Goal: Task Accomplishment & Management: Manage account settings

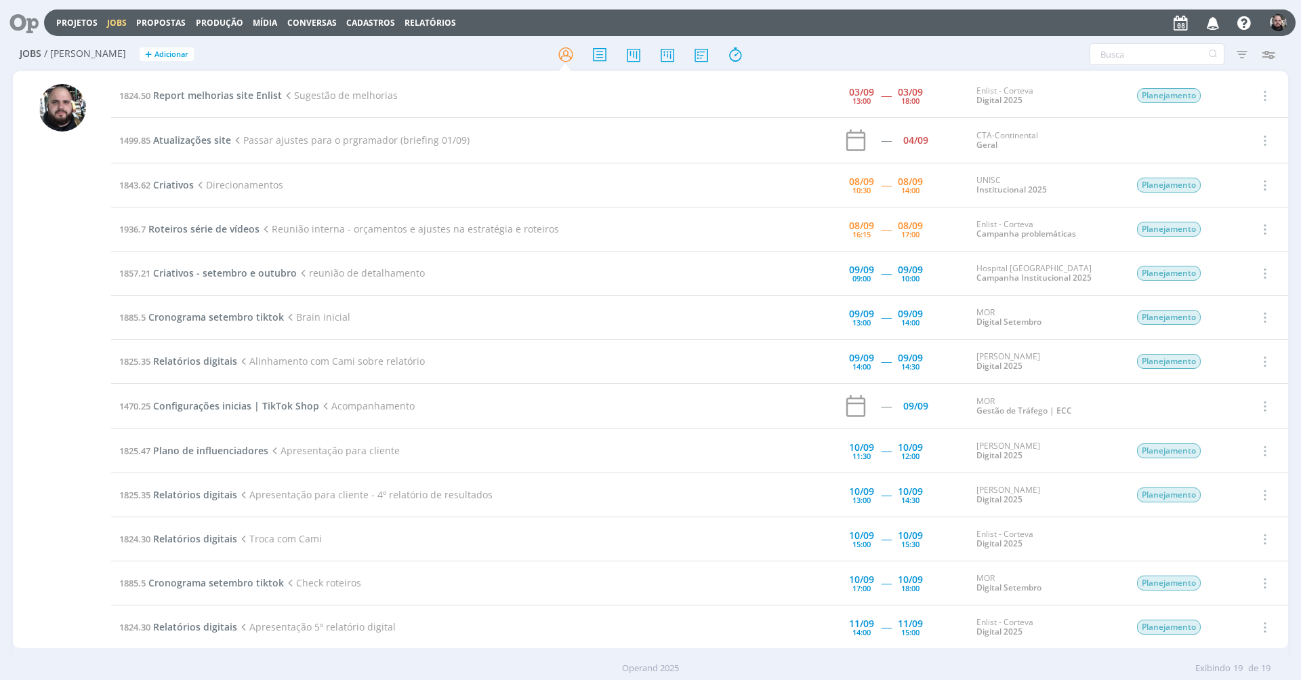
scroll to position [48, 0]
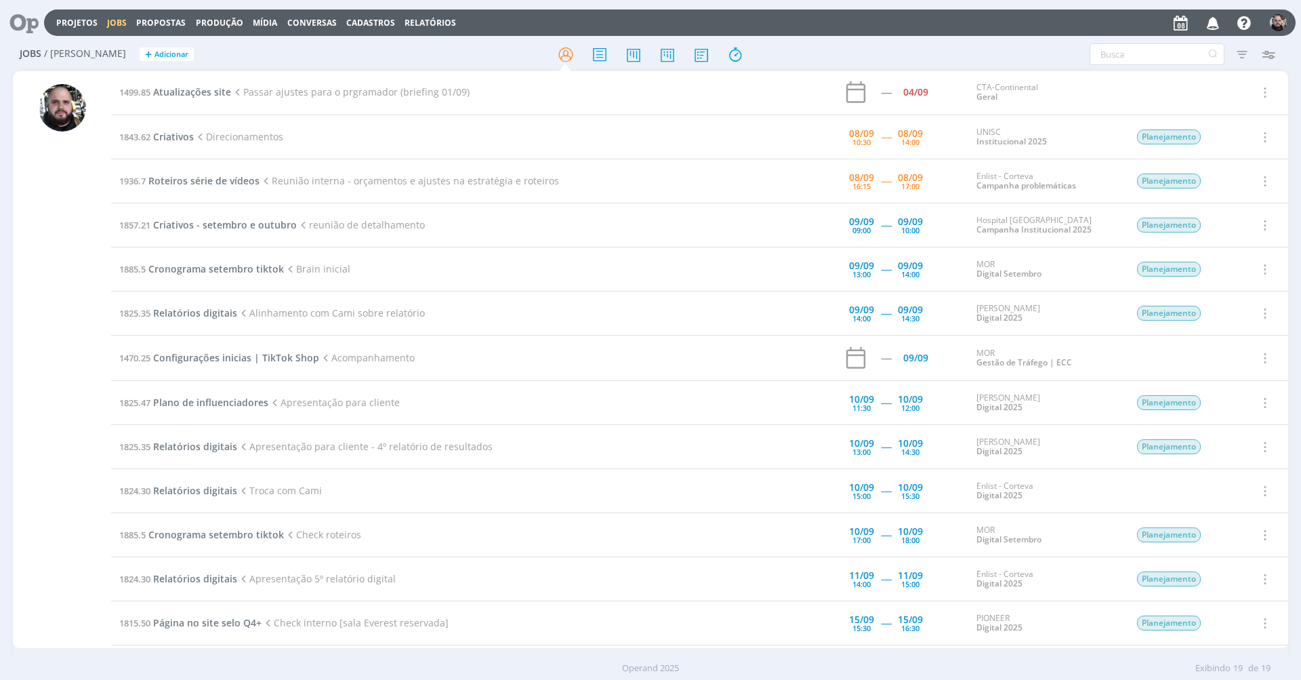
click at [813, 47] on div at bounding box center [650, 54] width 425 height 24
click at [913, 52] on div "Filtros Filtrar Limpar Tipo Jobs e Tarefas Data Personalizado a Situação dos jo…" at bounding box center [1075, 54] width 411 height 22
click at [674, 53] on icon at bounding box center [667, 54] width 24 height 26
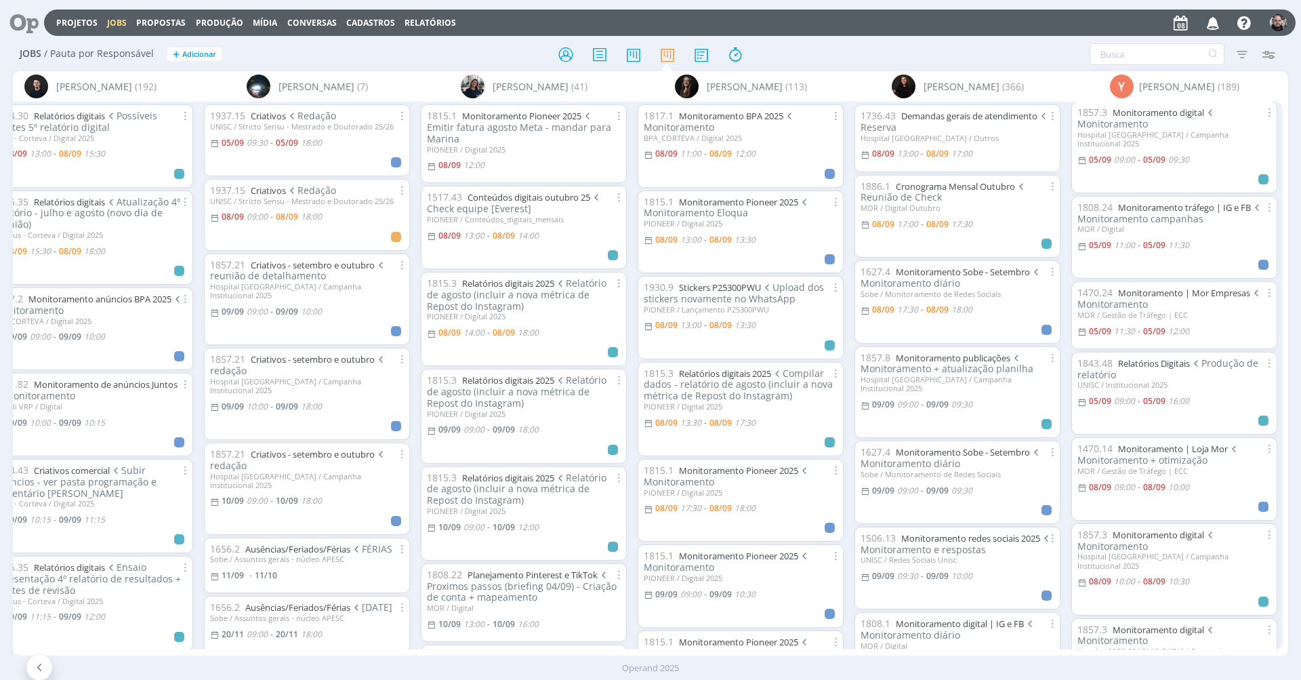
scroll to position [448, 0]
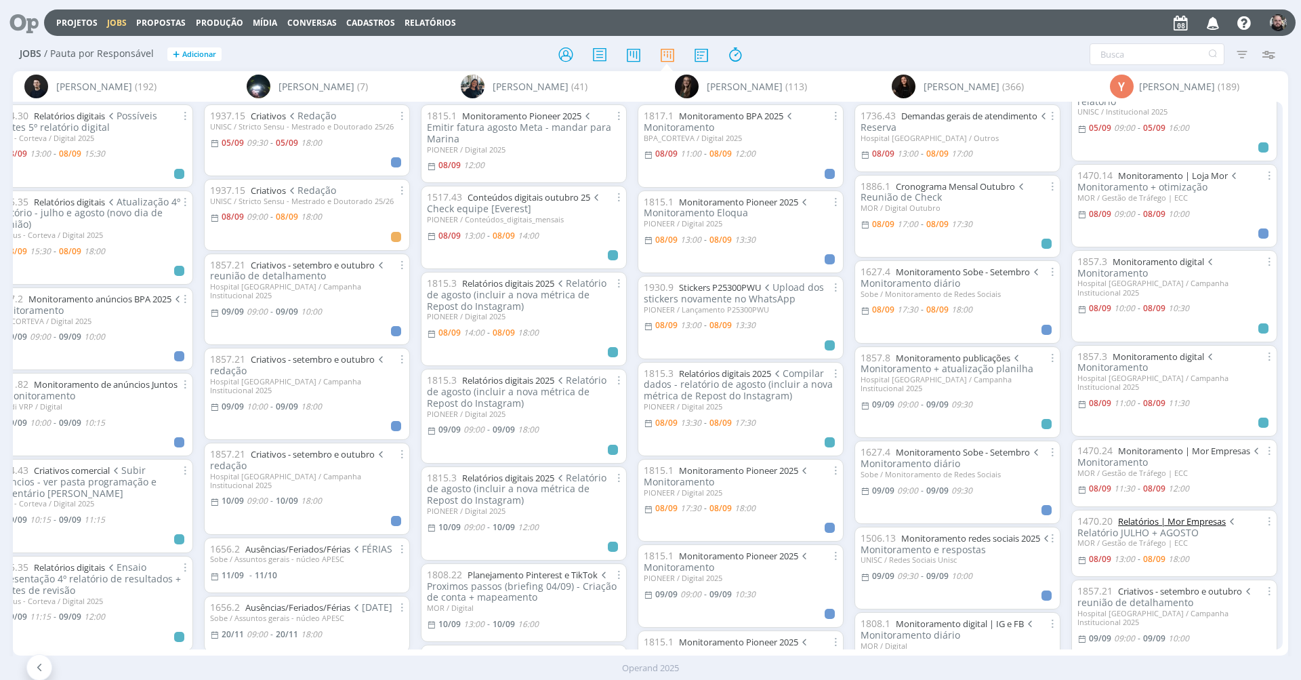
click at [1207, 515] on link "Relatórios | Mor Empresas" at bounding box center [1172, 521] width 108 height 12
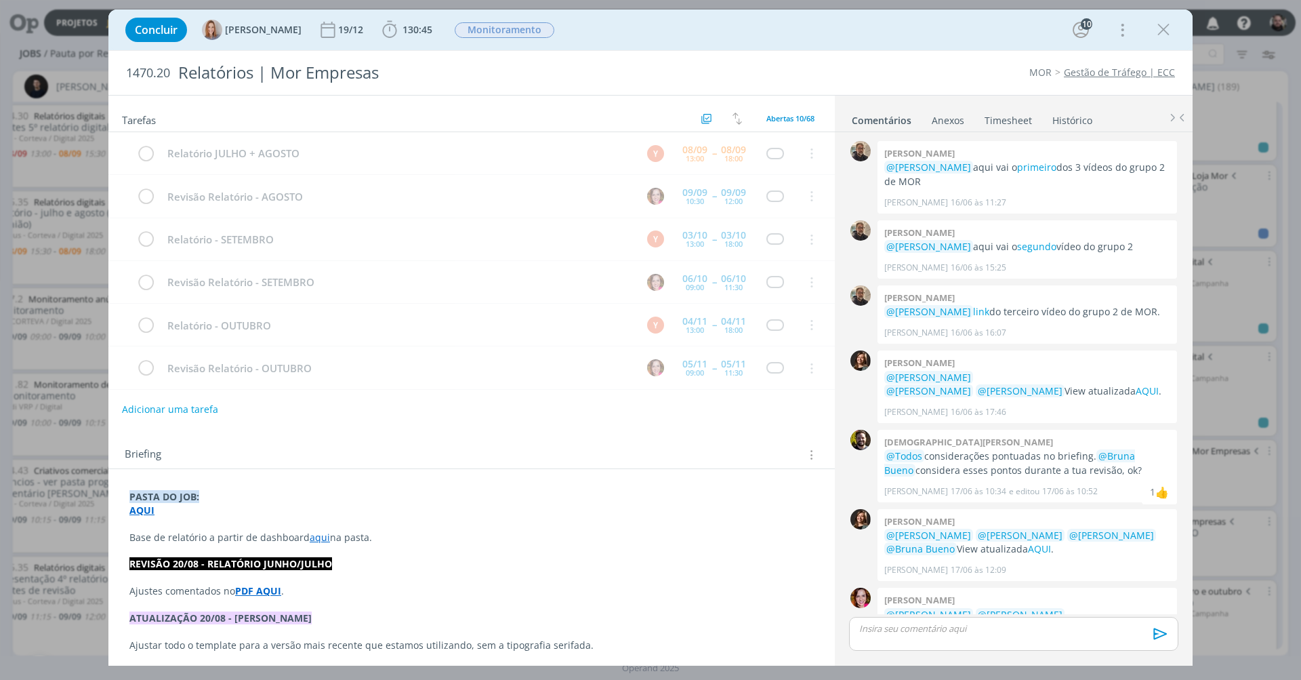
scroll to position [1092, 0]
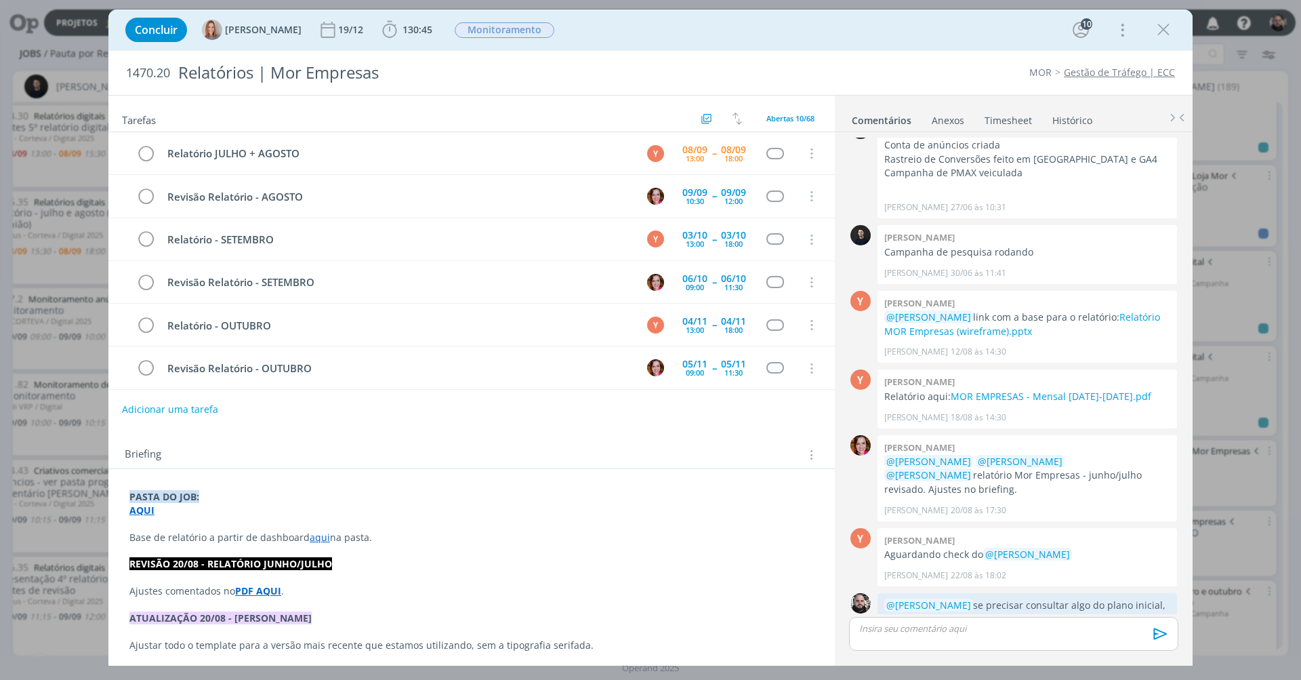
click at [783, 22] on div "Concluir Amanda Oliveira 19/12 130:45 Iniciar Apontar Data * 08/09/2025 Horas *…" at bounding box center [651, 30] width 1064 height 33
click at [316, 537] on link "aqui" at bounding box center [320, 537] width 20 height 13
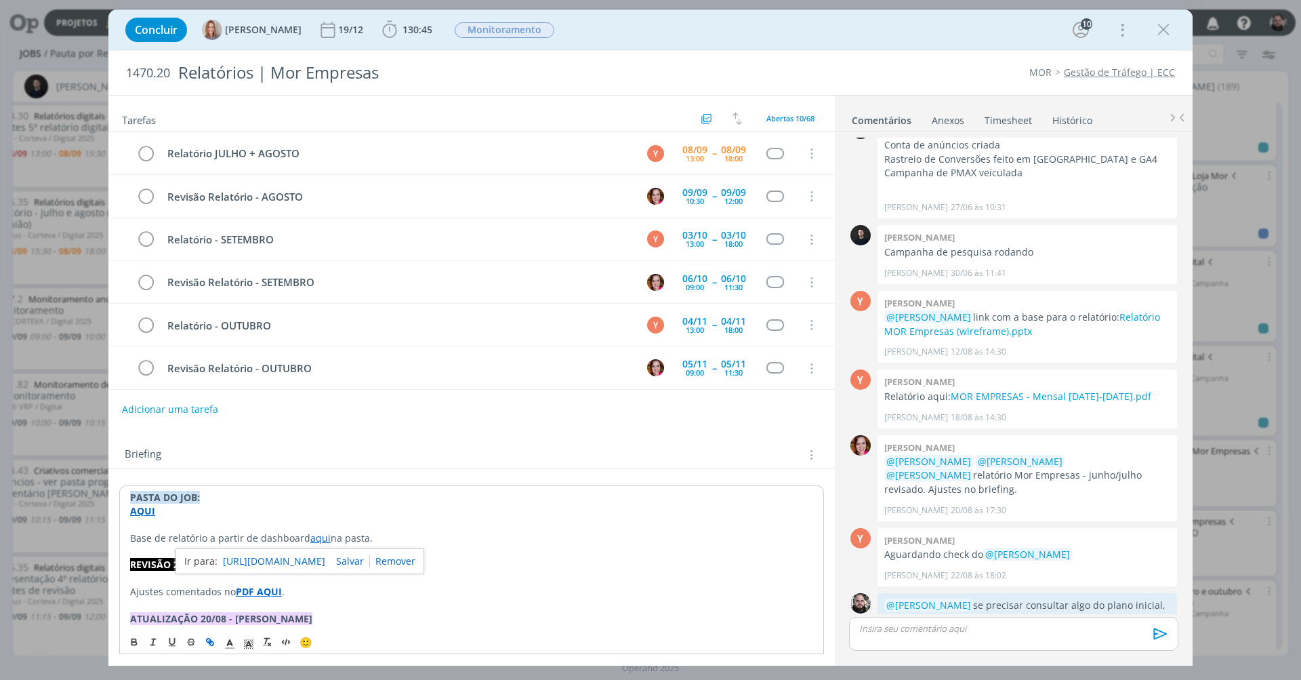
click at [325, 554] on link "https://sobeae.sharepoint.com/sites/SOBEAE/Documentos%20Compartilhados/Forms/Al…" at bounding box center [274, 561] width 102 height 18
click at [293, 560] on link "https://sobeae.sharepoint.com/sites/SOBEAE/Documentos%20Compartilhados/Forms/Al…" at bounding box center [274, 561] width 102 height 18
click at [989, 634] on span "29/08 às 17:19" at bounding box center [979, 640] width 56 height 12
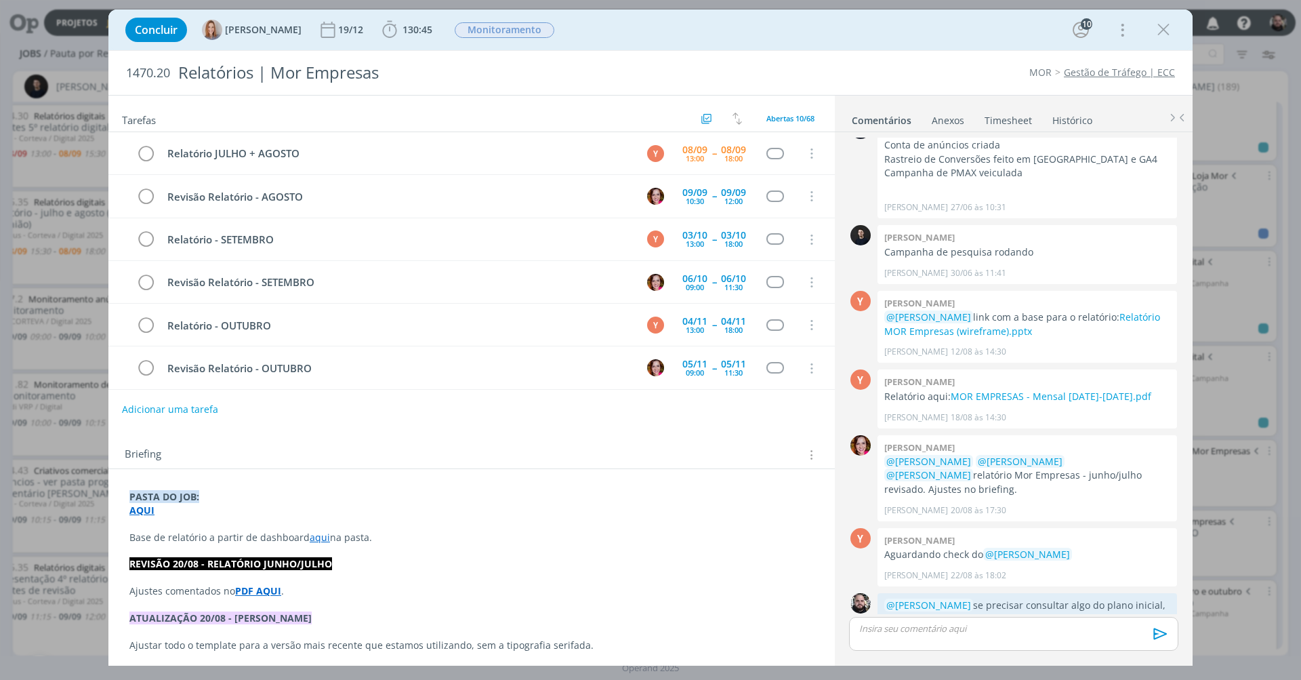
click at [297, 520] on p "dialog" at bounding box center [471, 524] width 684 height 14
click at [146, 510] on strong "AQUI" at bounding box center [142, 510] width 25 height 13
click at [177, 537] on link "https://sobeae.sharepoint.com/:f:/s/SOBEAE/EkoMrXSGM2BHqnTZxplY9hUBayuvsmhOm1d8…" at bounding box center [218, 536] width 102 height 18
click at [338, 598] on p "dialog" at bounding box center [471, 605] width 683 height 14
click at [321, 539] on link "aqui" at bounding box center [320, 537] width 20 height 13
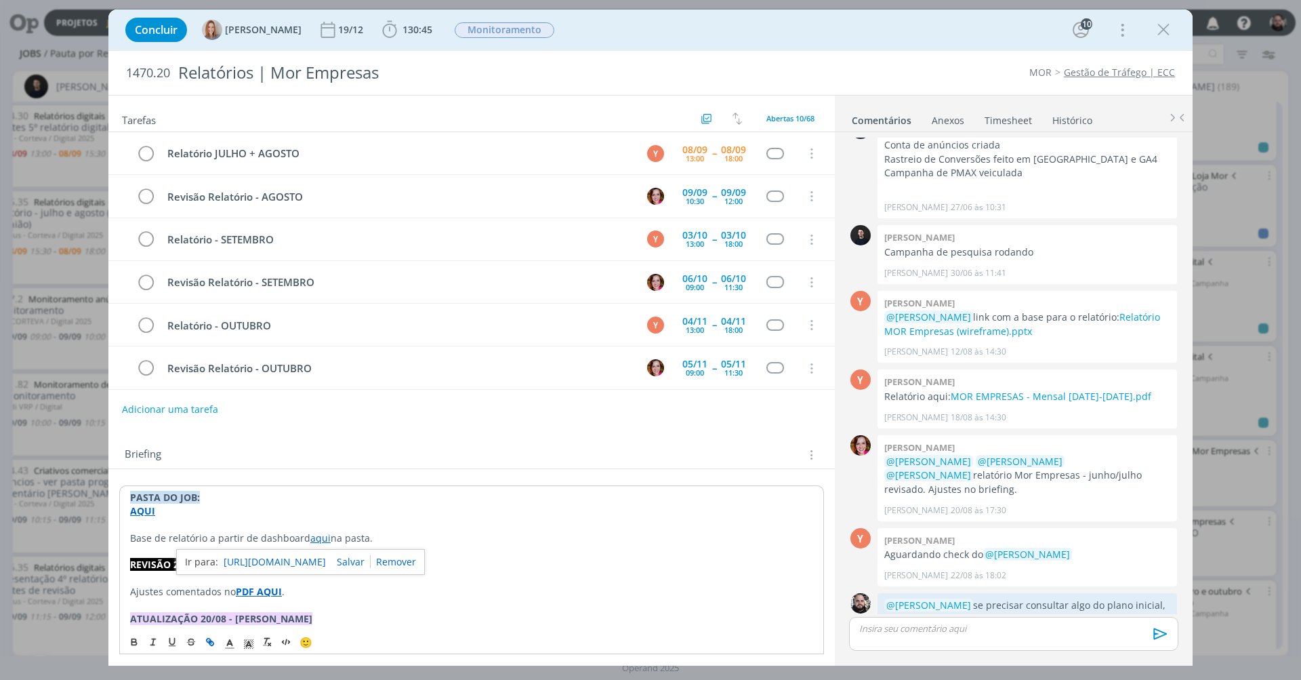
click at [321, 554] on link "https://sobeae.sharepoint.com/sites/SOBEAE/Documentos%20Compartilhados/Forms/Al…" at bounding box center [275, 562] width 102 height 18
drag, startPoint x: 326, startPoint y: 536, endPoint x: 308, endPoint y: 535, distance: 17.7
click at [308, 535] on p "Base de relatório a partir de dashboard aqui na pasta." at bounding box center [471, 538] width 683 height 14
click at [213, 640] on icon "dialog" at bounding box center [210, 641] width 11 height 11
paste input "https://sobeae.sharepoint.com/sites/SOBEAE/Documentos%20Compartilhados/Forms/Al…"
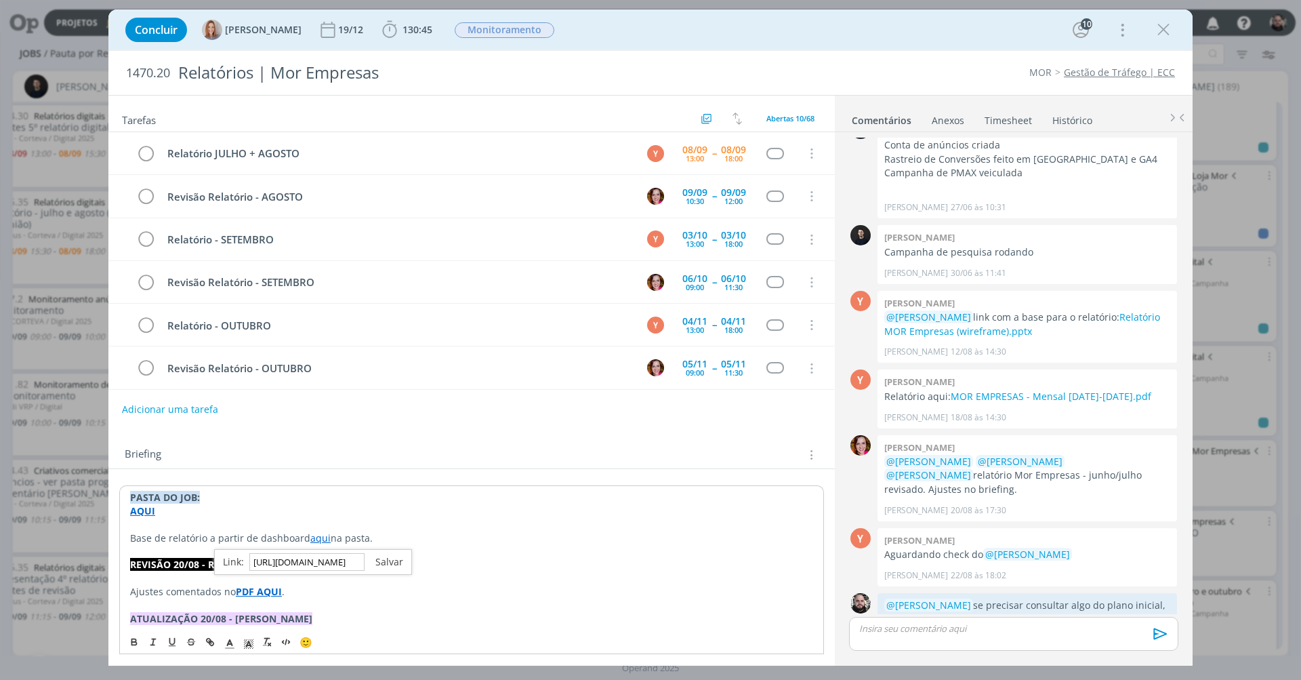
type input "https://sobeae.sharepoint.com/sites/SOBEAE/Documentos%20Compartilhados/Forms/Al…"
click at [383, 560] on link "dialog" at bounding box center [384, 561] width 39 height 13
click at [428, 558] on p "REVISÃO 20/08 - RELATÓRIO JUNHO/JULHO" at bounding box center [471, 565] width 683 height 14
click at [318, 539] on link "aqui" at bounding box center [320, 537] width 20 height 13
click at [321, 553] on link "https://sobeae.sharepoint.com/sites/SOBEAE/Documentos%20Compartilhados/Forms/Al…" at bounding box center [276, 562] width 102 height 18
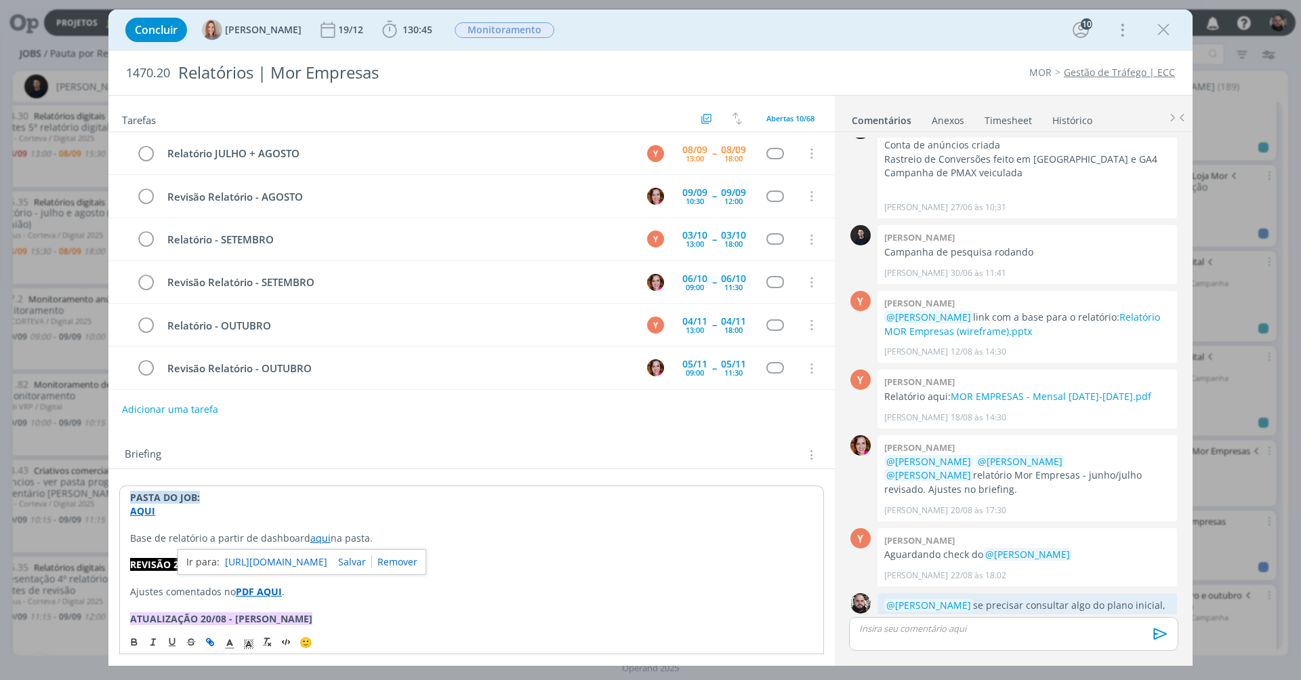
click at [619, 39] on div "Concluir Amanda Oliveira 19/12 130:45 Iniciar Apontar Data * 08/09/2025 Horas *…" at bounding box center [651, 30] width 1064 height 33
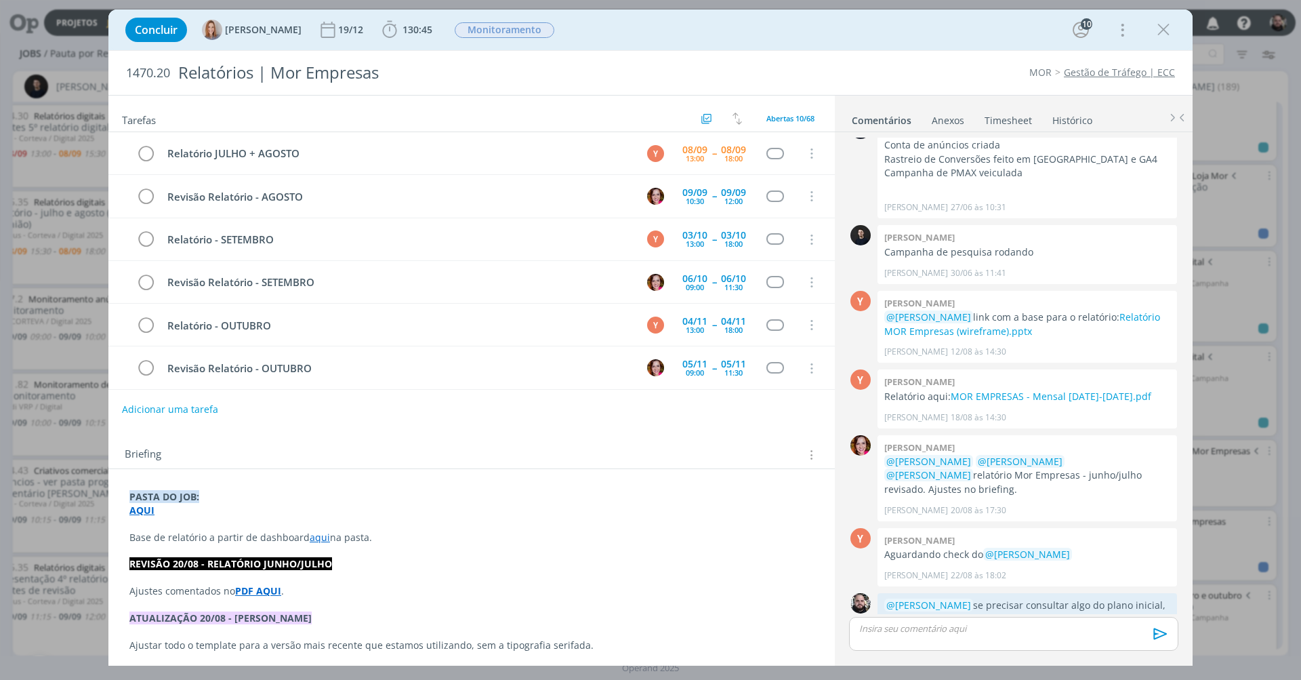
click at [949, 628] on p "dialog" at bounding box center [1014, 628] width 308 height 12
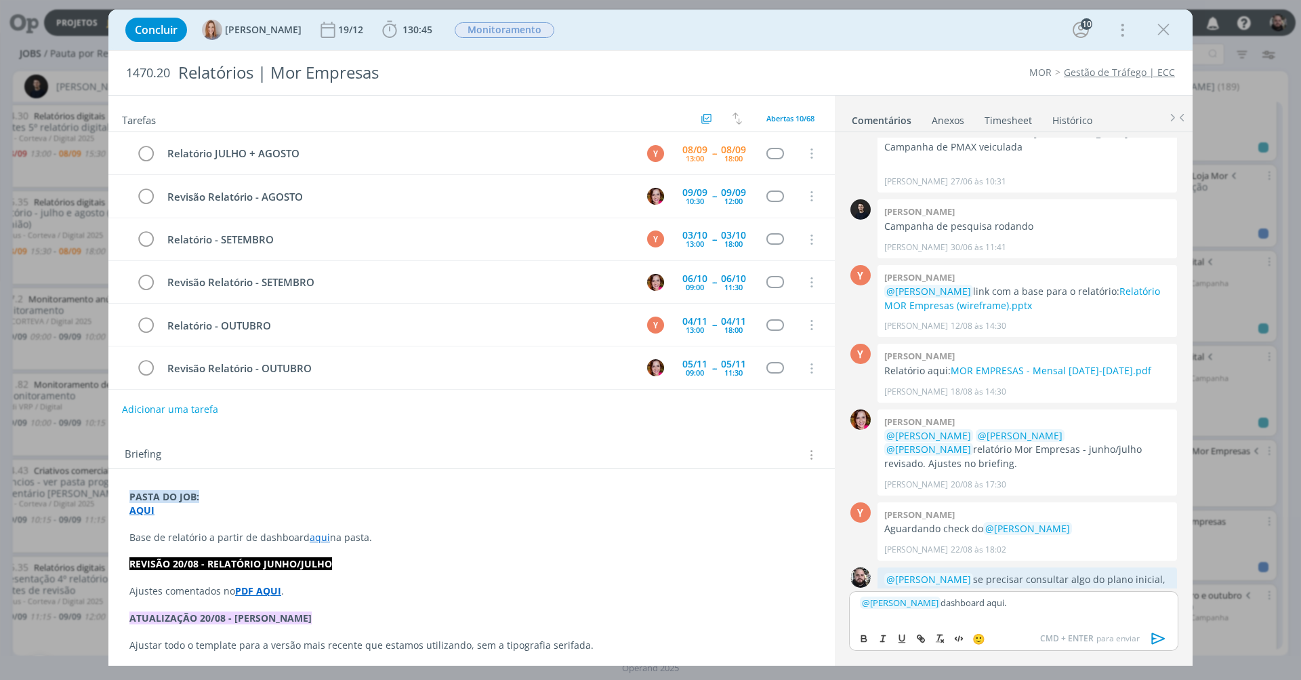
drag, startPoint x: 980, startPoint y: 604, endPoint x: 998, endPoint y: 605, distance: 18.3
click at [998, 605] on p "﻿ @ Yuri Lopardo ﻿ dashboard aqui." at bounding box center [1014, 602] width 308 height 12
drag, startPoint x: 917, startPoint y: 637, endPoint x: 923, endPoint y: 638, distance: 6.8
click at [917, 637] on icon "dialog" at bounding box center [919, 637] width 4 height 4
paste input "https://lookerstudio.google.com/u/2/reporting/fdf36cc3-10c2-409d-854c-5fbf4717e…"
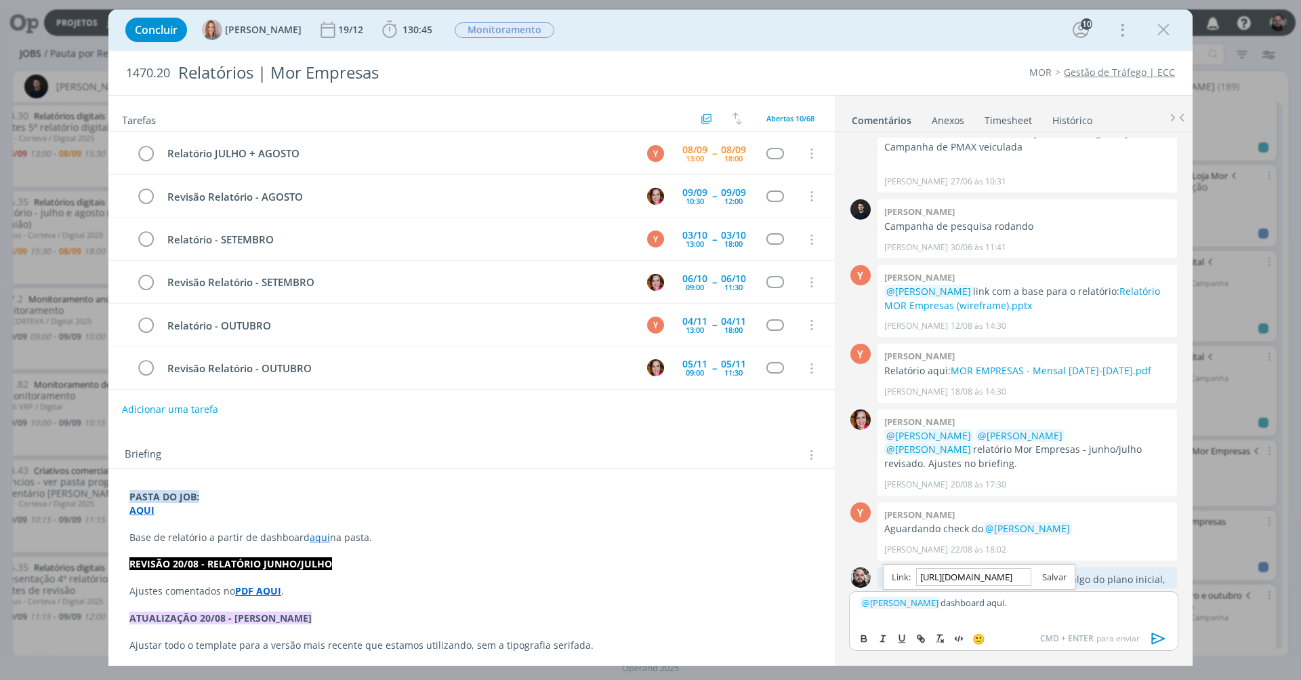
click at [1044, 580] on link "dialog" at bounding box center [1048, 576] width 35 height 12
click at [1012, 603] on p "﻿ @ Yuri Lopardo ﻿ dashboard aqui." at bounding box center [1014, 602] width 308 height 12
drag, startPoint x: 1073, startPoint y: 604, endPoint x: 1100, endPoint y: 603, distance: 26.5
click at [1100, 603] on p "﻿ @ Yuri Lopardo ﻿ dashboard aqui. e ppt de template aqui." at bounding box center [1014, 602] width 308 height 12
click at [917, 640] on icon "dialog" at bounding box center [920, 638] width 11 height 11
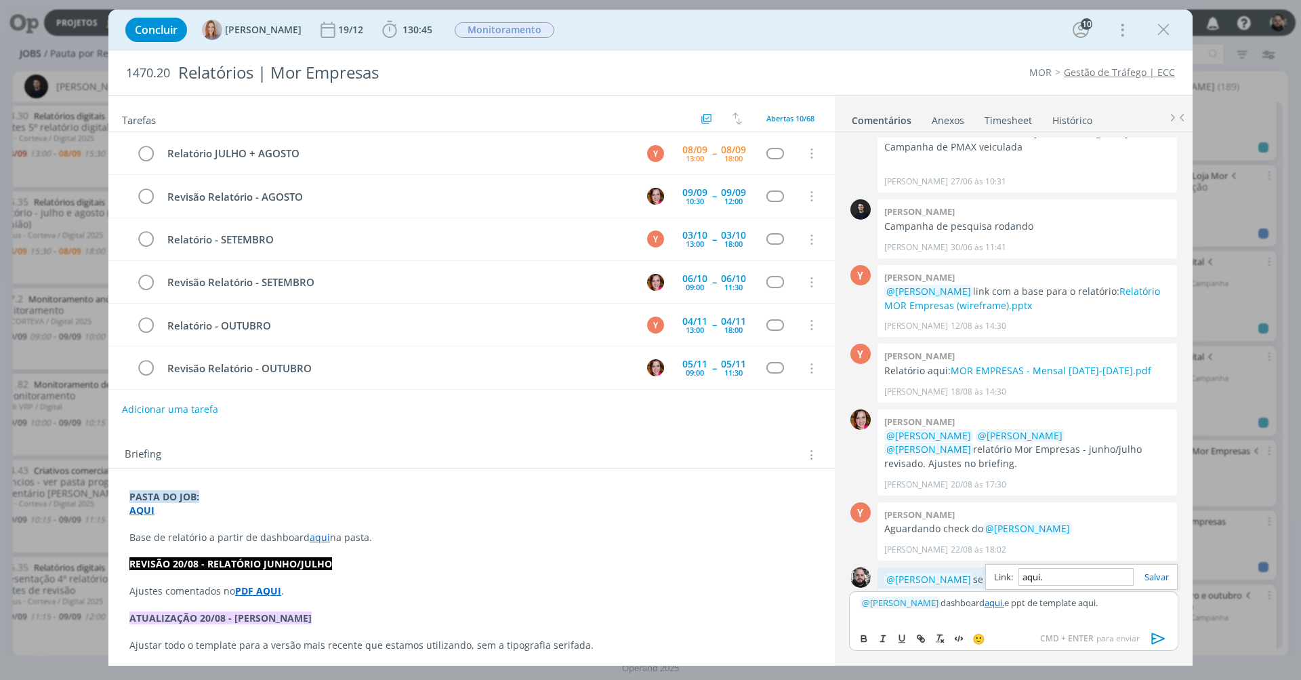
paste input "https://sobeae.sharepoint.com/sites/SOBEAE/Documentos%20Compartilhados/Forms/Al…"
type input "https://sobeae.sharepoint.com/sites/SOBEAE/Documentos%20Compartilhados/Forms/Al…"
click at [1148, 576] on link "dialog" at bounding box center [1151, 576] width 35 height 12
click at [1104, 612] on div "﻿ @ Yuri Lopardo ﻿ dashboard aqui. e ppt de template aqui." at bounding box center [1013, 608] width 329 height 34
click at [996, 603] on p "﻿ @ Yuri Lopardo ﻿ dashboard aqui. e ppt de template aqui." at bounding box center [1014, 602] width 308 height 12
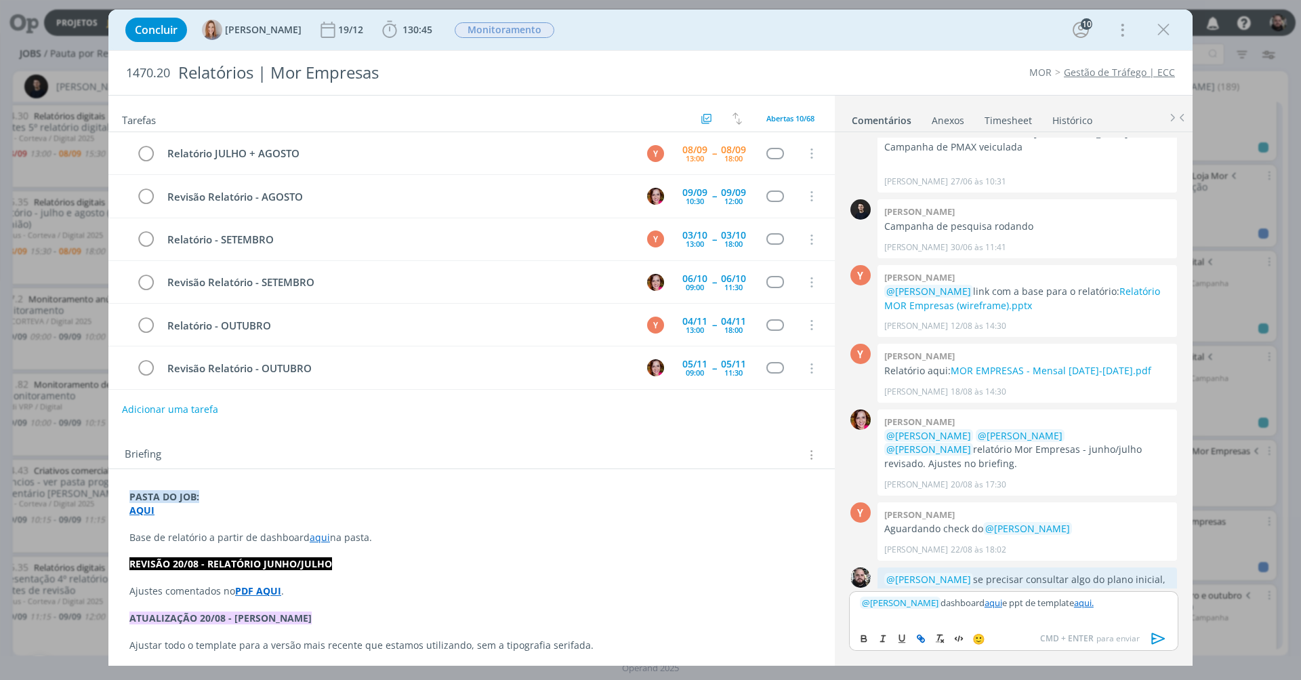
click at [1157, 639] on icon "dialog" at bounding box center [1158, 638] width 20 height 20
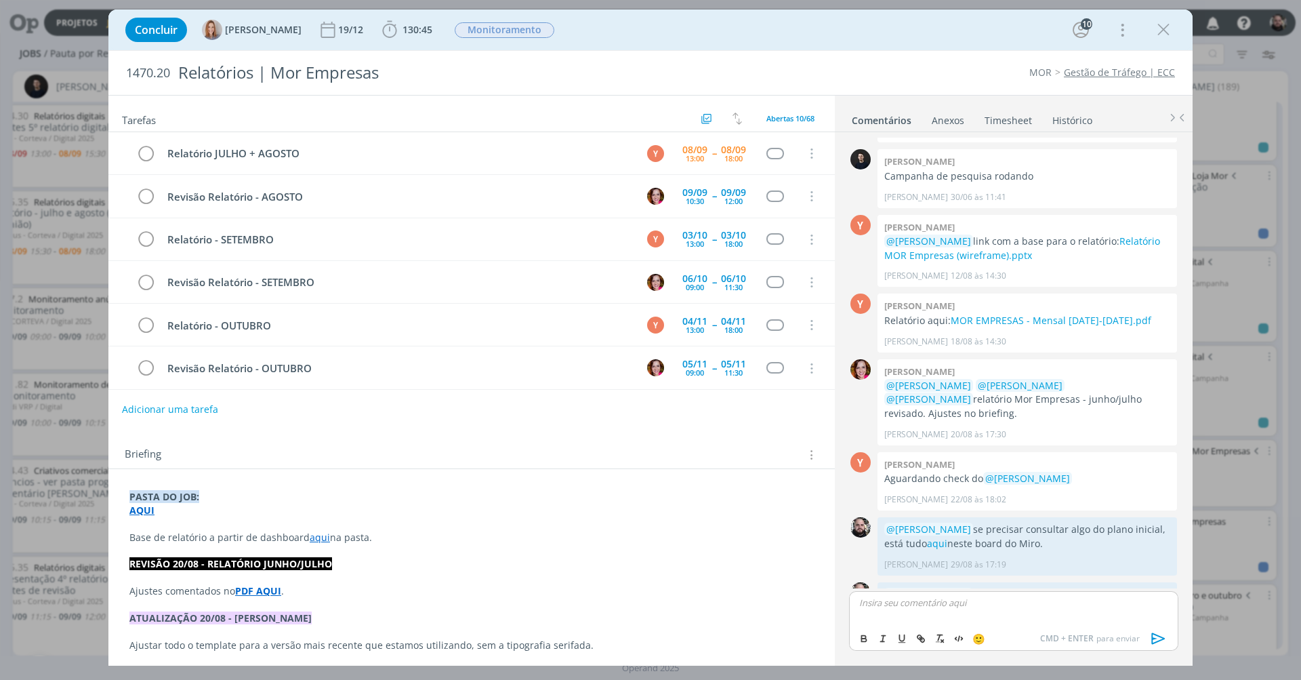
click at [615, 27] on div "Concluir Amanda Oliveira 19/12 130:45 Iniciar Apontar Data * 08/09/2025 Horas *…" at bounding box center [651, 30] width 1064 height 33
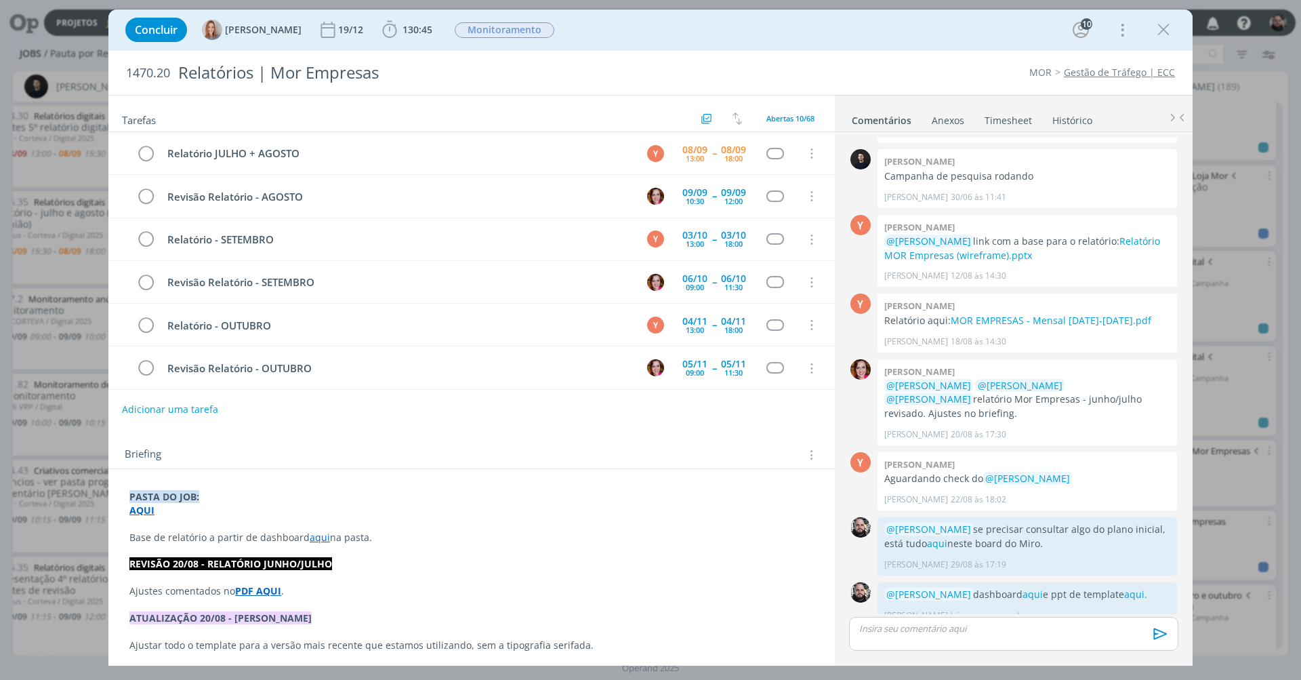
scroll to position [1142, 0]
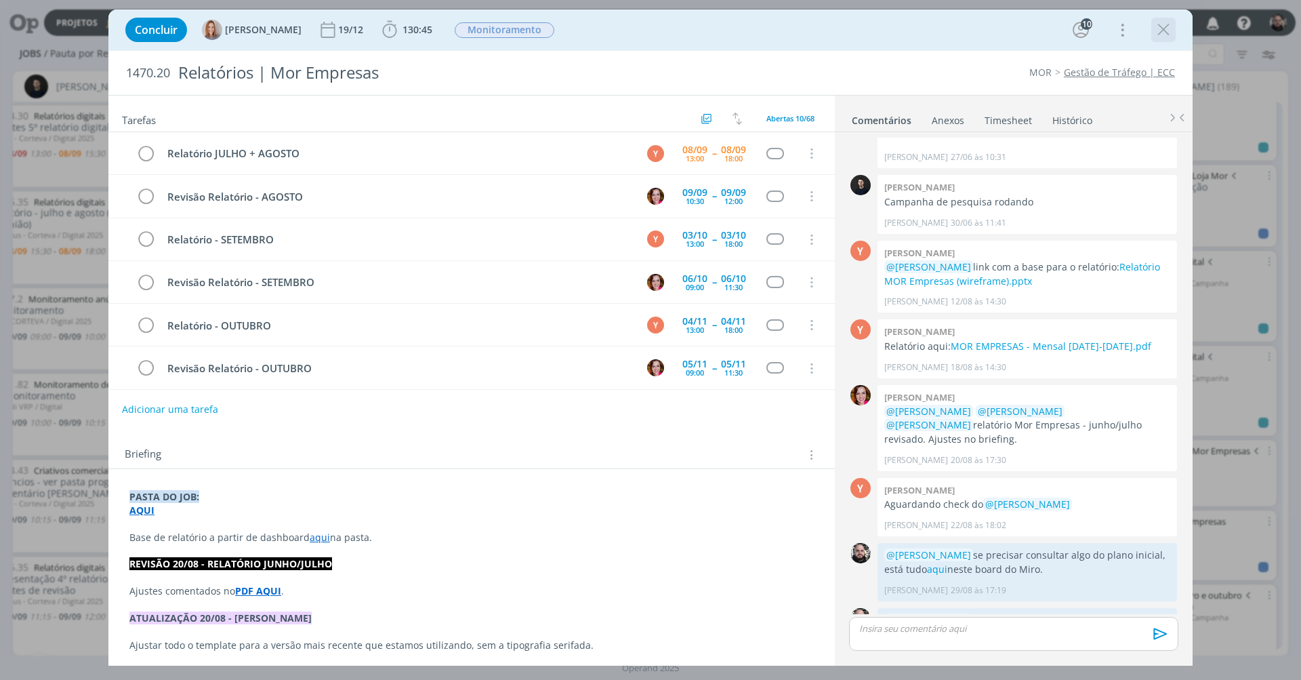
click at [1164, 22] on icon "dialog" at bounding box center [1163, 30] width 20 height 20
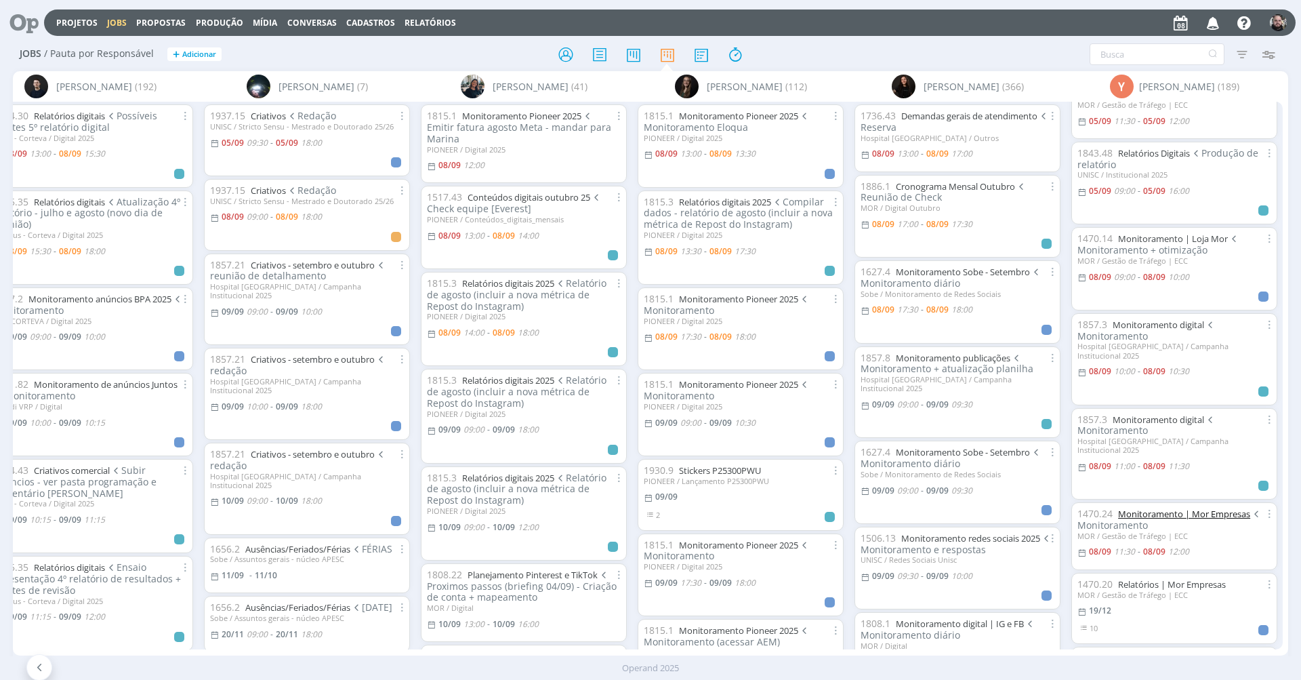
scroll to position [407, 0]
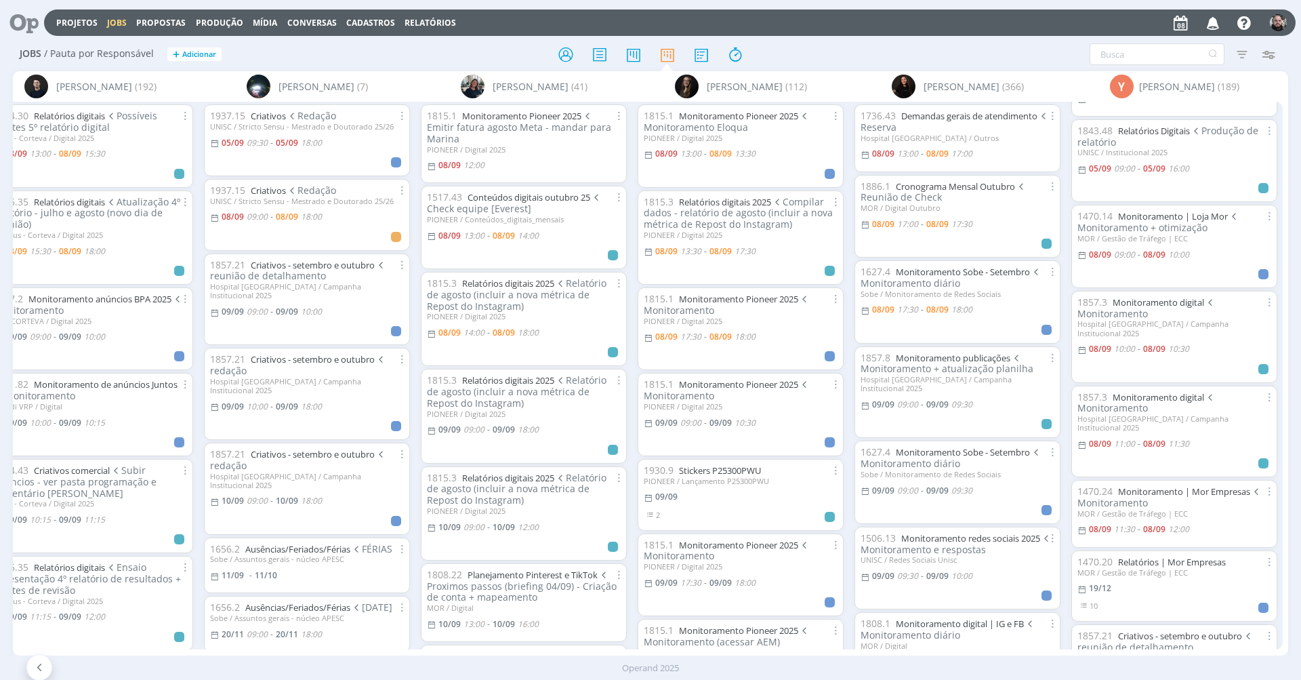
click at [922, 52] on div "Filtrar Filtrar Limpar Tipo Jobs e Tarefas Data Personalizado a Situação dos jo…" at bounding box center [1075, 54] width 411 height 22
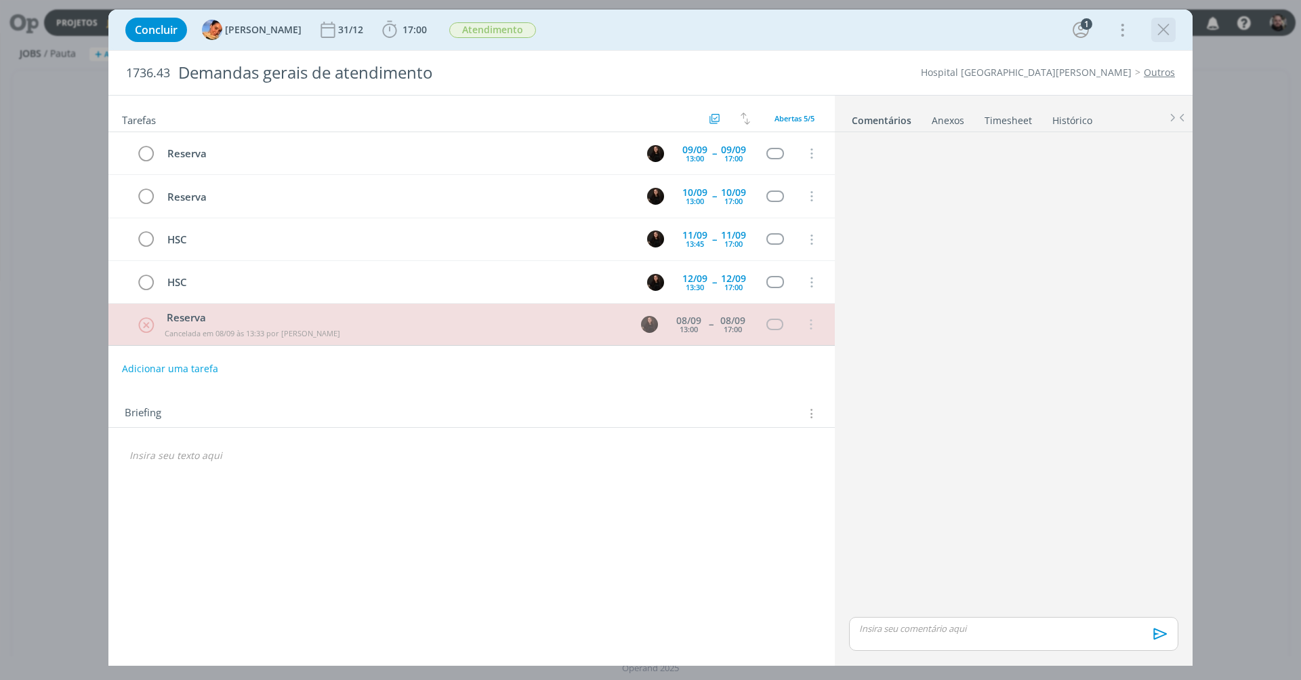
click at [1168, 30] on icon "dialog" at bounding box center [1163, 30] width 20 height 20
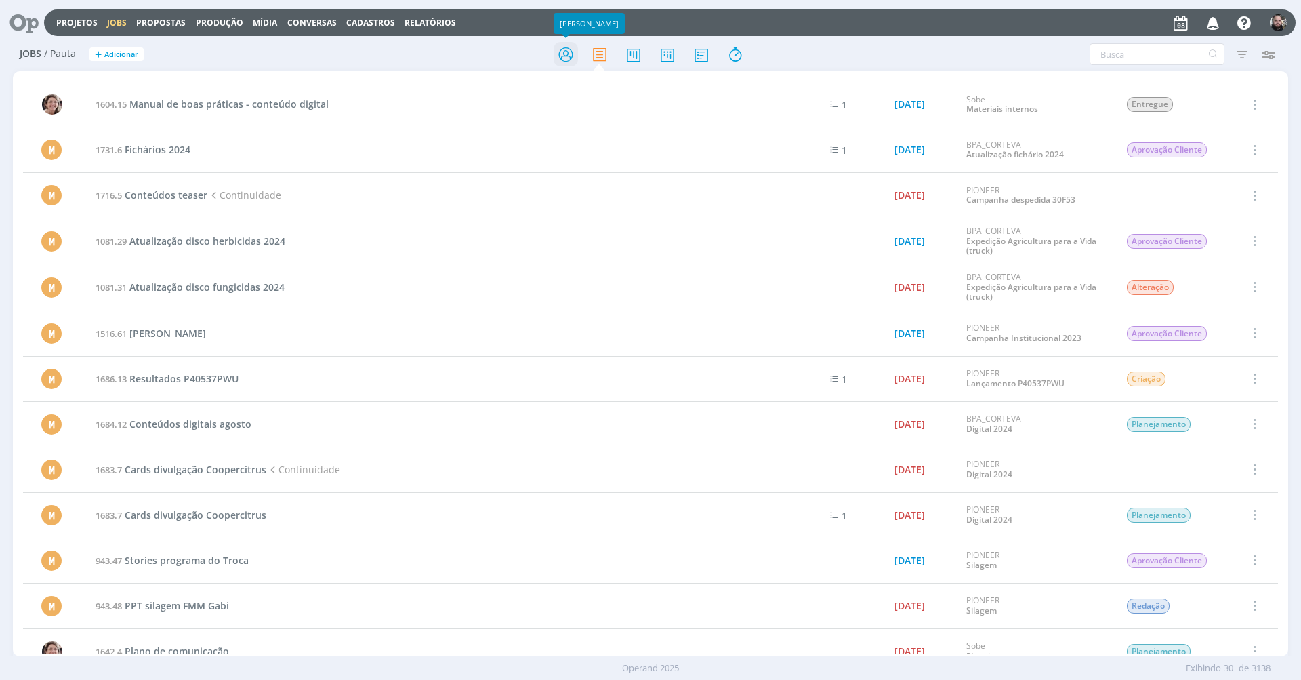
click at [565, 54] on icon at bounding box center [566, 54] width 24 height 26
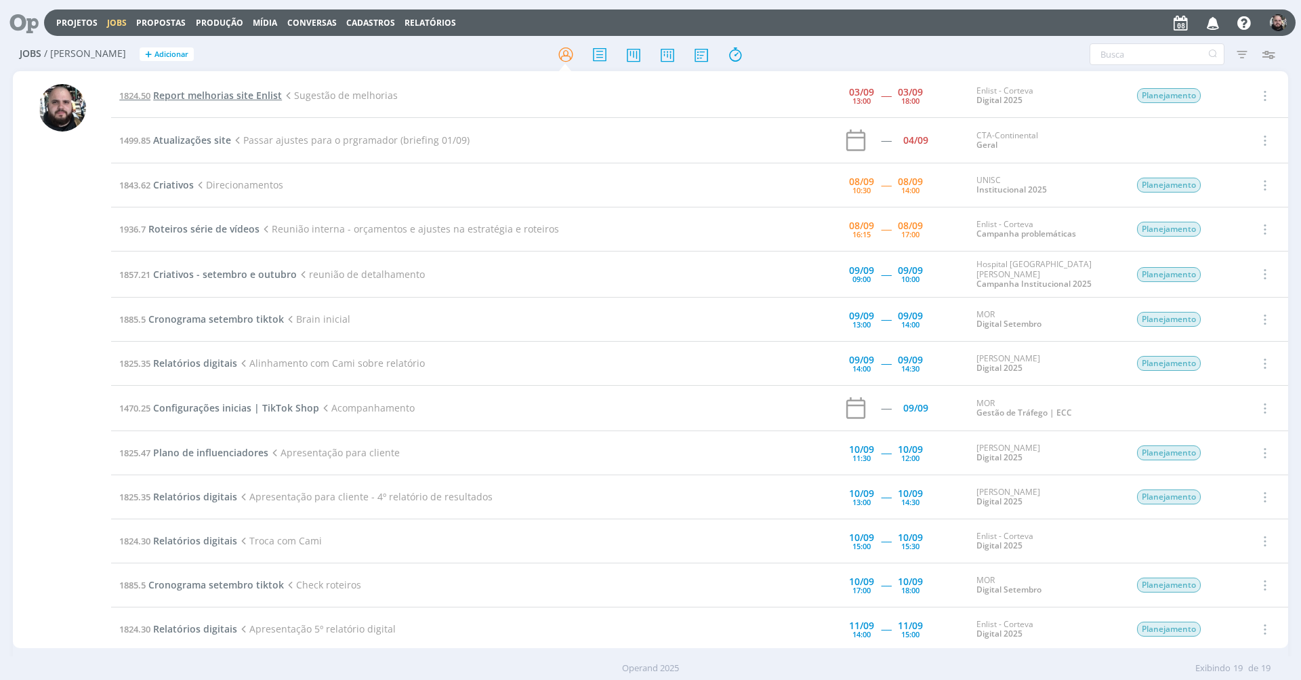
click at [256, 93] on span "Report melhorias site Enlist" at bounding box center [217, 95] width 129 height 13
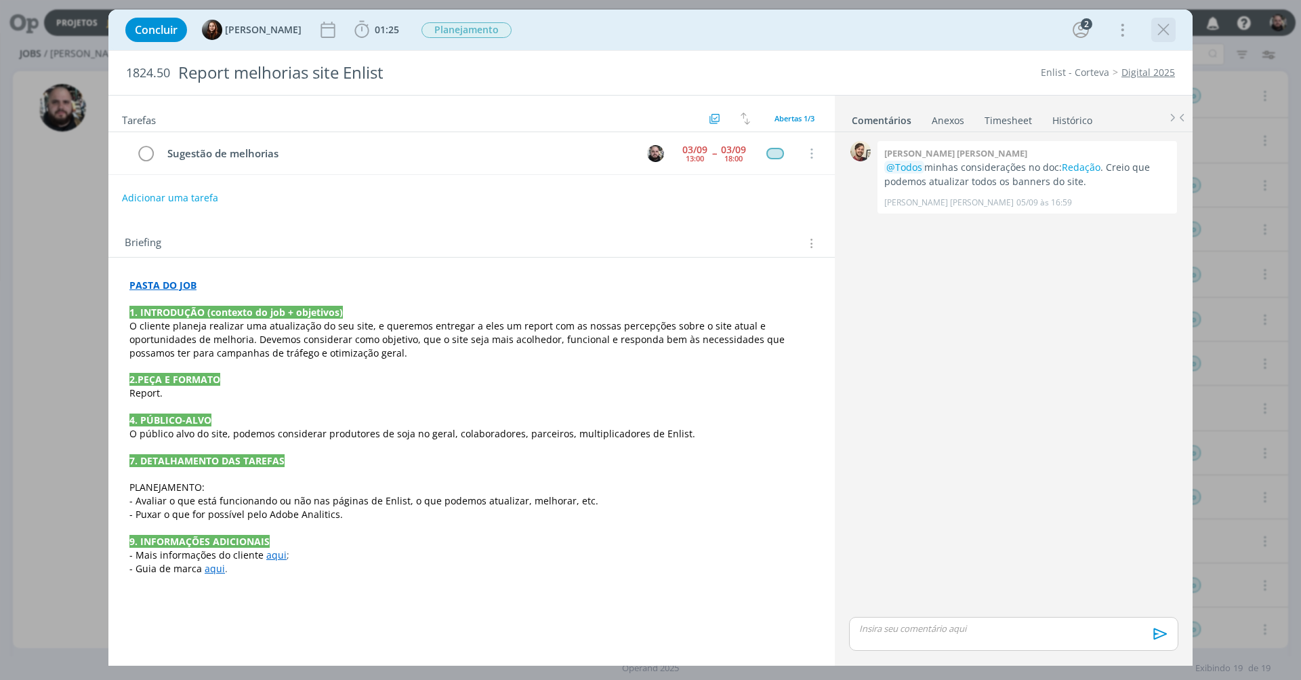
click at [1159, 35] on icon "dialog" at bounding box center [1163, 30] width 20 height 20
